Goal: Information Seeking & Learning: Check status

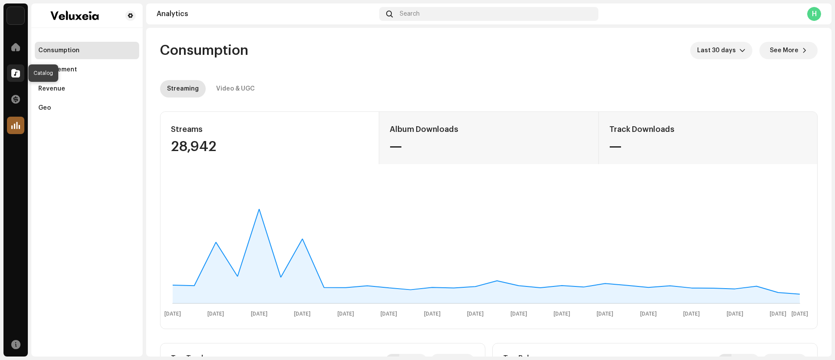
click at [16, 71] on span at bounding box center [15, 73] width 9 height 7
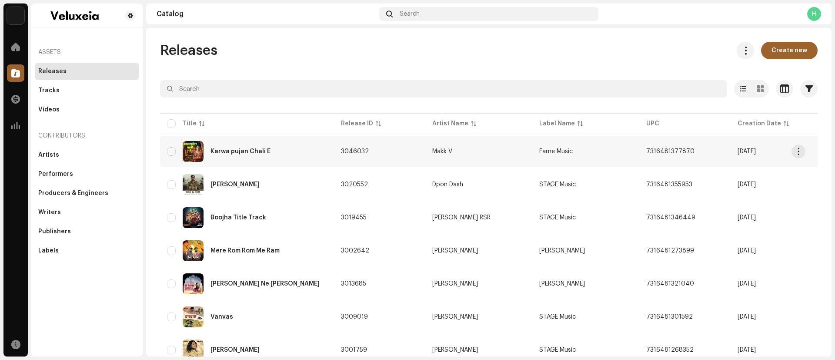
click at [237, 144] on div "Karwa pujan Chali E" at bounding box center [247, 151] width 160 height 21
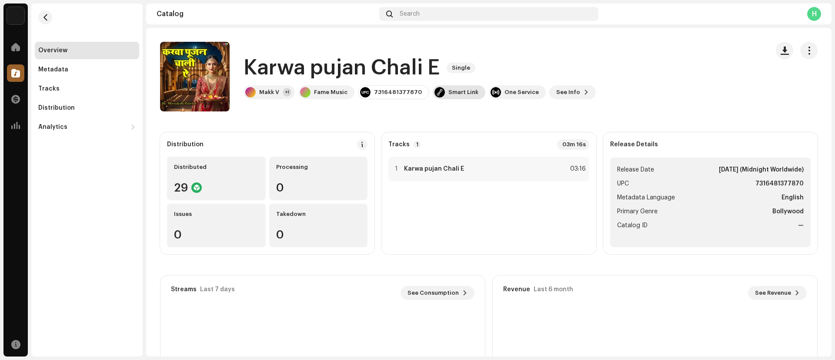
click at [449, 90] on div "Smart Link" at bounding box center [463, 92] width 30 height 7
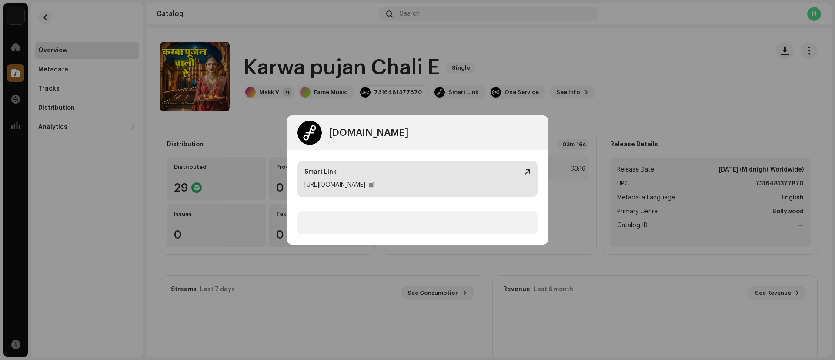
click at [365, 187] on div "[URL][DOMAIN_NAME]" at bounding box center [334, 185] width 61 height 10
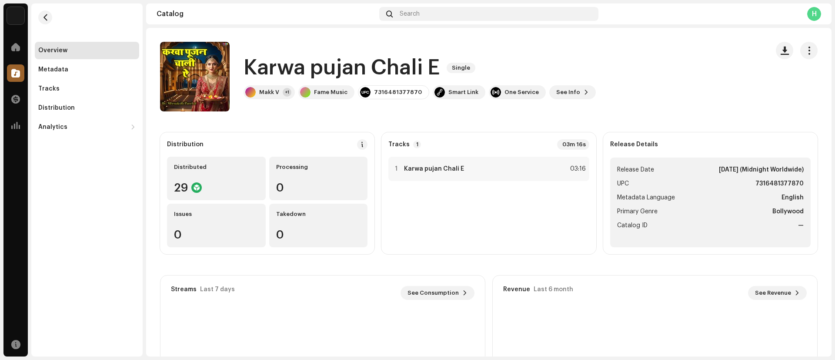
click at [620, 54] on div "[DOMAIN_NAME] Dashboard Go Premium Smart Link [URL][DOMAIN_NAME]" at bounding box center [417, 180] width 835 height 360
